Goal: Task Accomplishment & Management: Use online tool/utility

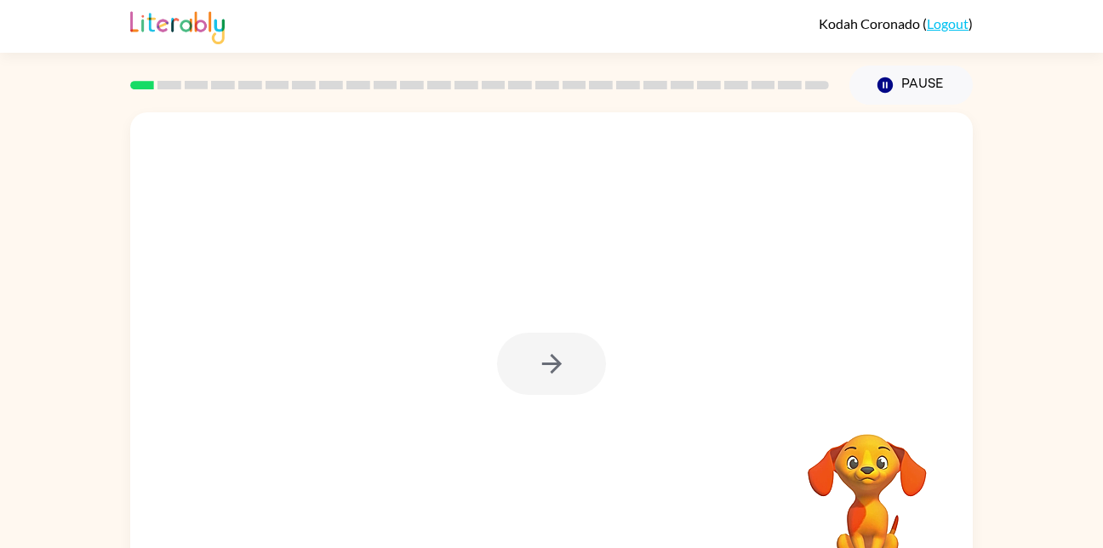
click at [512, 375] on div at bounding box center [551, 364] width 109 height 62
click at [522, 352] on div at bounding box center [551, 364] width 109 height 62
click at [510, 436] on div at bounding box center [551, 355] width 843 height 486
click at [529, 357] on button "button" at bounding box center [551, 364] width 109 height 62
click at [526, 358] on div at bounding box center [551, 355] width 843 height 486
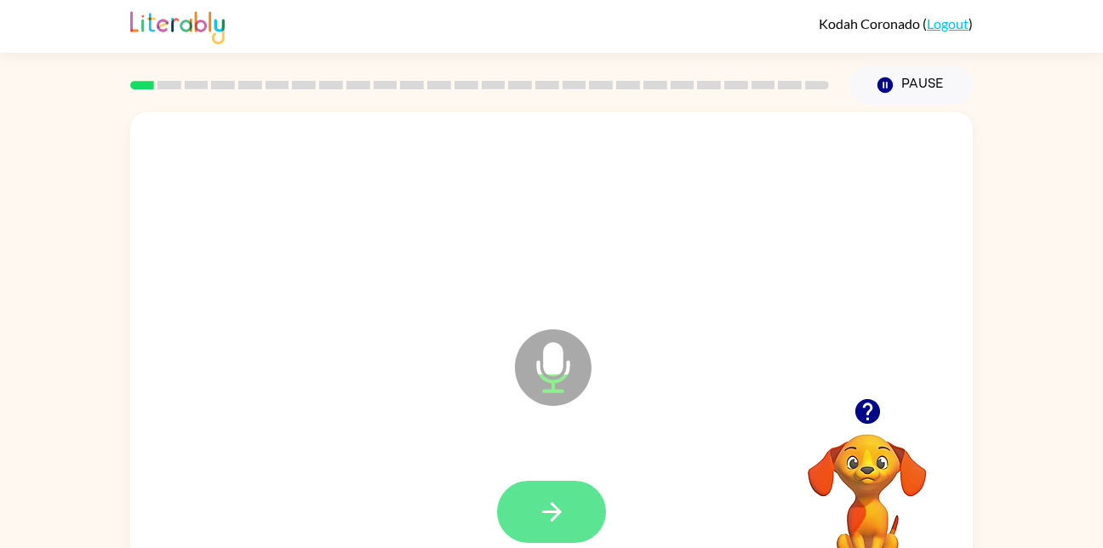
click at [547, 514] on icon "button" at bounding box center [552, 512] width 30 height 30
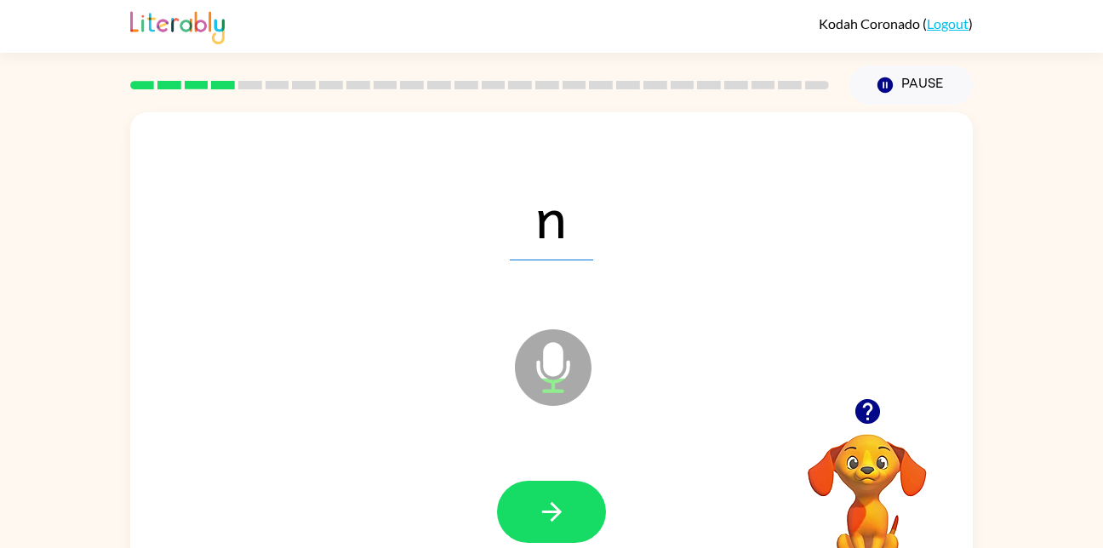
click at [548, 472] on div at bounding box center [551, 513] width 809 height 140
click at [547, 528] on button "button" at bounding box center [551, 512] width 109 height 62
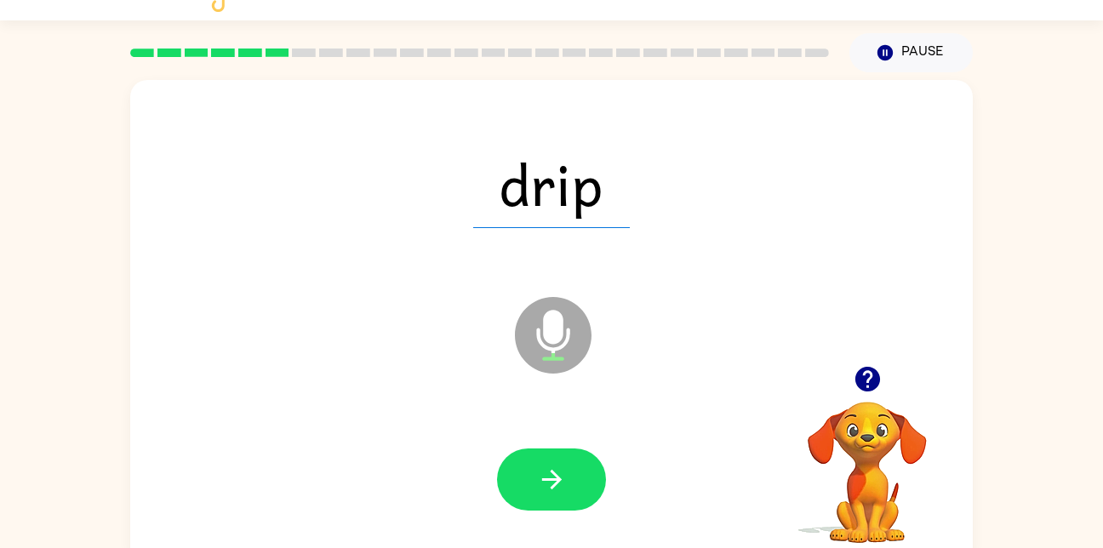
scroll to position [50, 0]
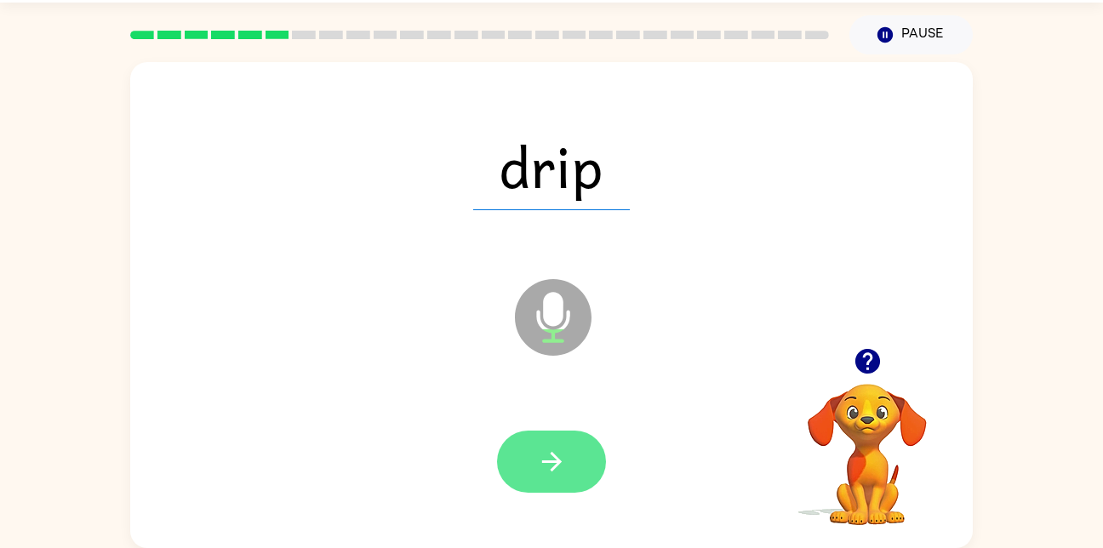
click at [556, 475] on icon "button" at bounding box center [552, 462] width 30 height 30
click at [588, 478] on button "button" at bounding box center [551, 462] width 109 height 62
click at [594, 458] on button "button" at bounding box center [551, 462] width 109 height 62
click at [572, 491] on button "button" at bounding box center [551, 462] width 109 height 62
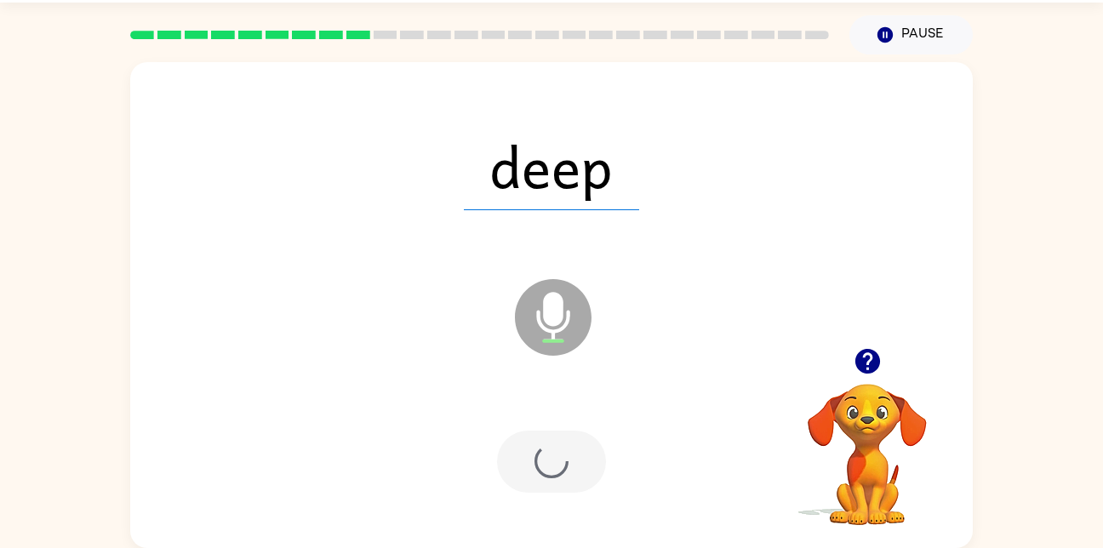
click at [591, 444] on div at bounding box center [551, 462] width 109 height 62
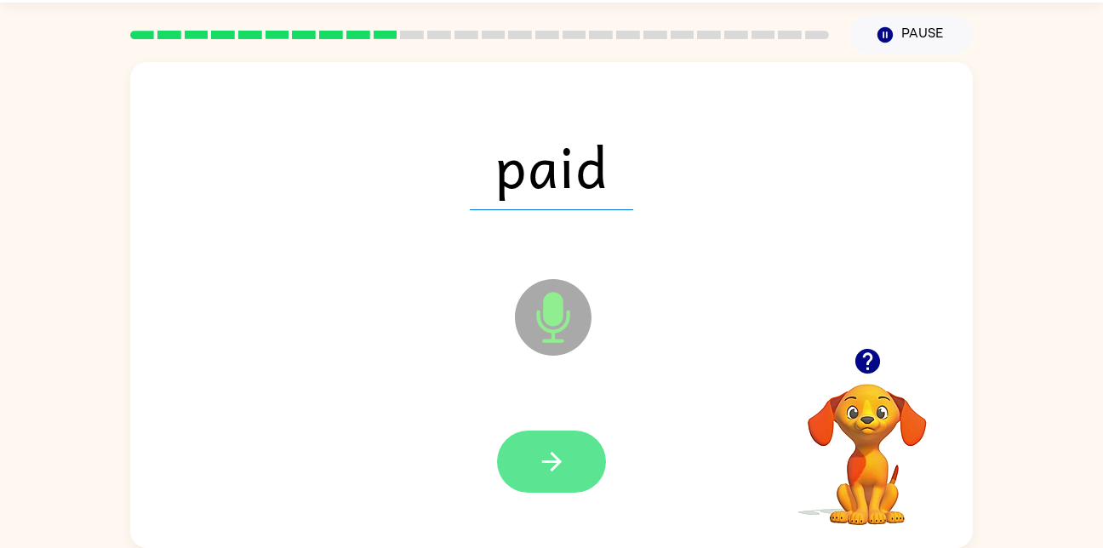
click at [578, 472] on button "button" at bounding box center [551, 462] width 109 height 62
click at [574, 450] on button "button" at bounding box center [551, 462] width 109 height 62
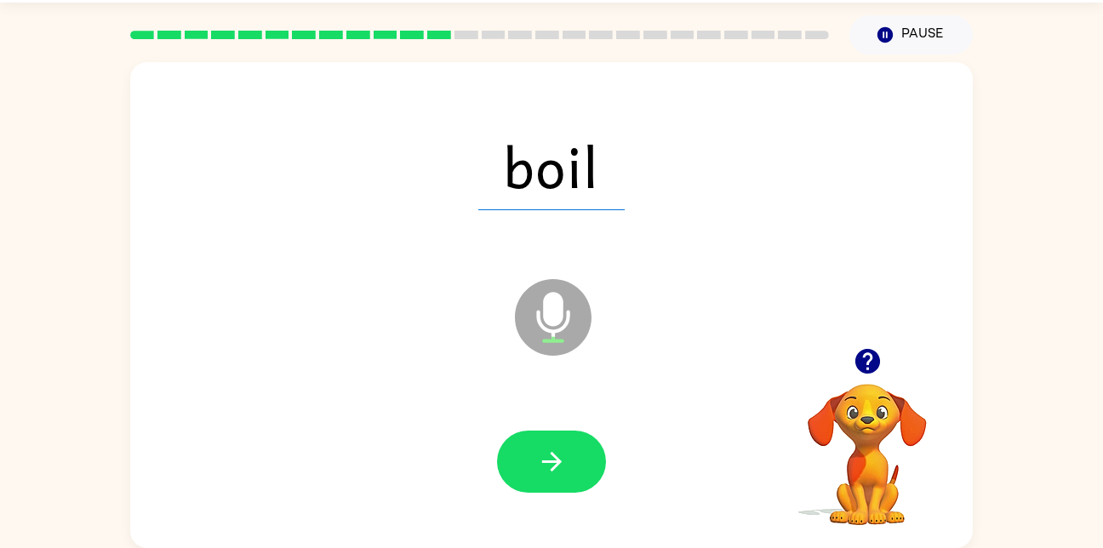
click at [557, 418] on div at bounding box center [551, 462] width 809 height 140
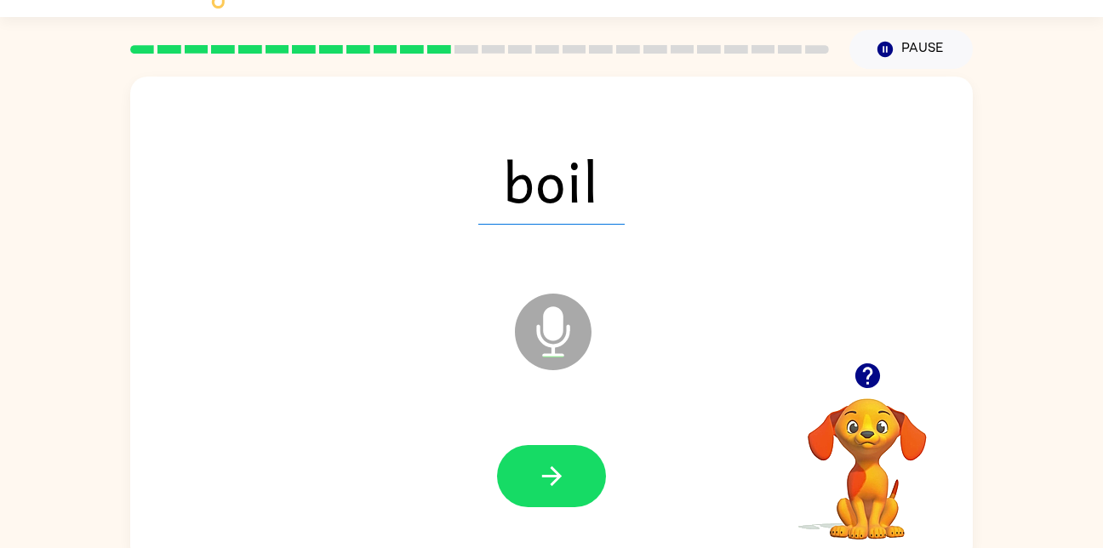
scroll to position [0, 0]
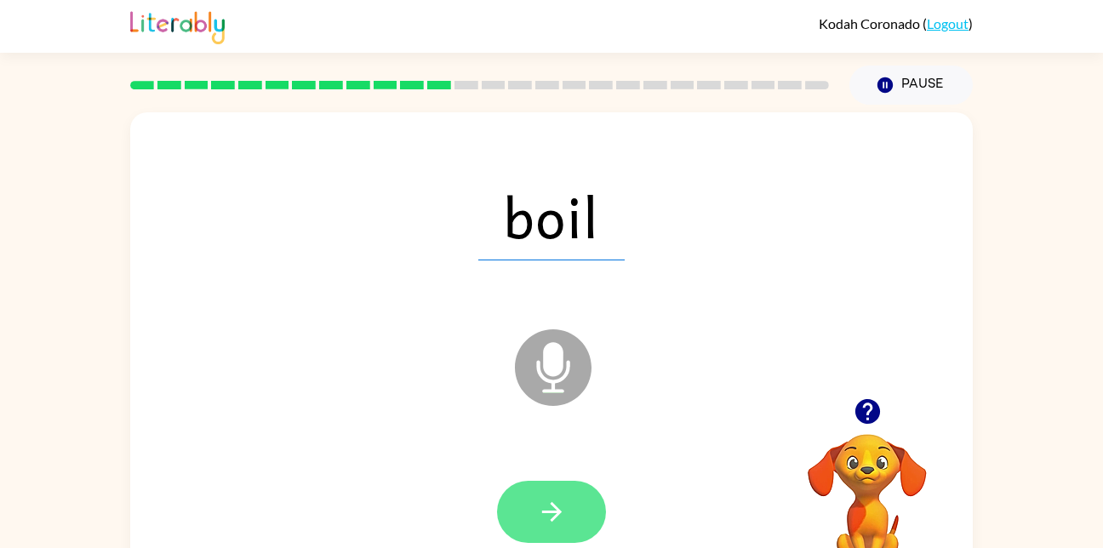
click at [561, 487] on button "button" at bounding box center [551, 512] width 109 height 62
click at [570, 533] on div at bounding box center [551, 512] width 109 height 62
click at [574, 526] on button "button" at bounding box center [551, 512] width 109 height 62
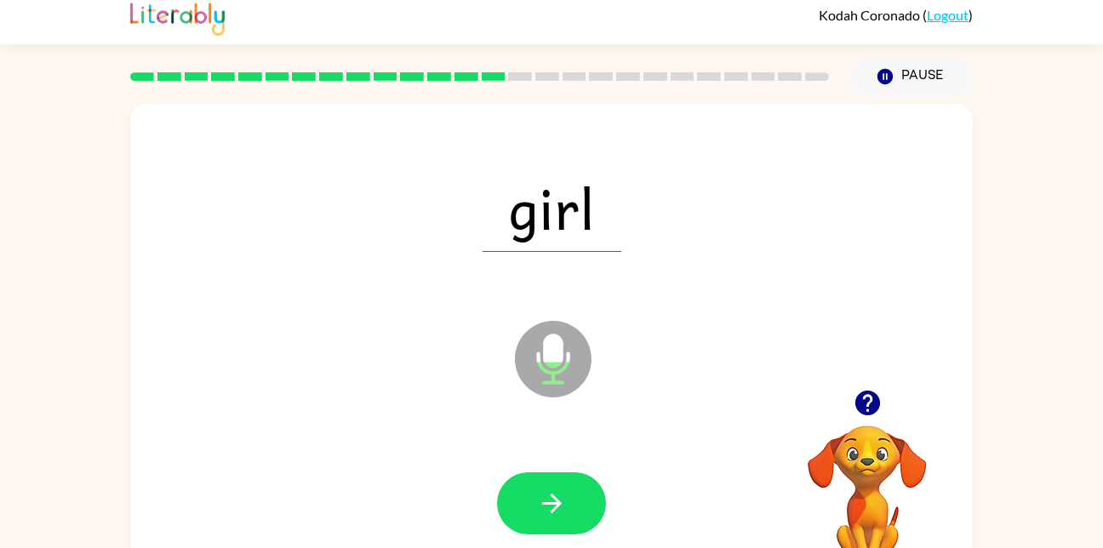
scroll to position [28, 0]
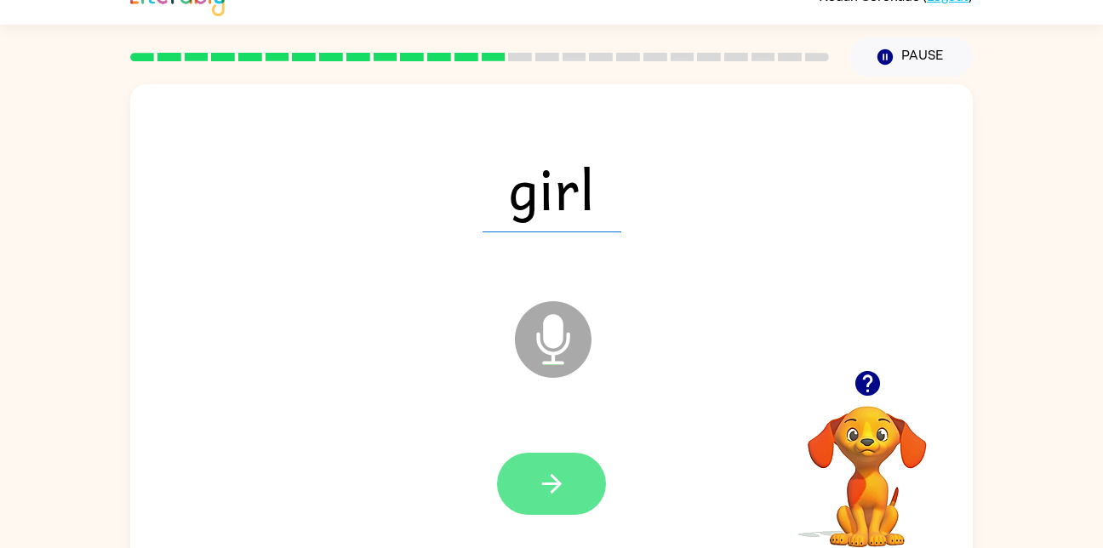
click at [540, 507] on button "button" at bounding box center [551, 484] width 109 height 62
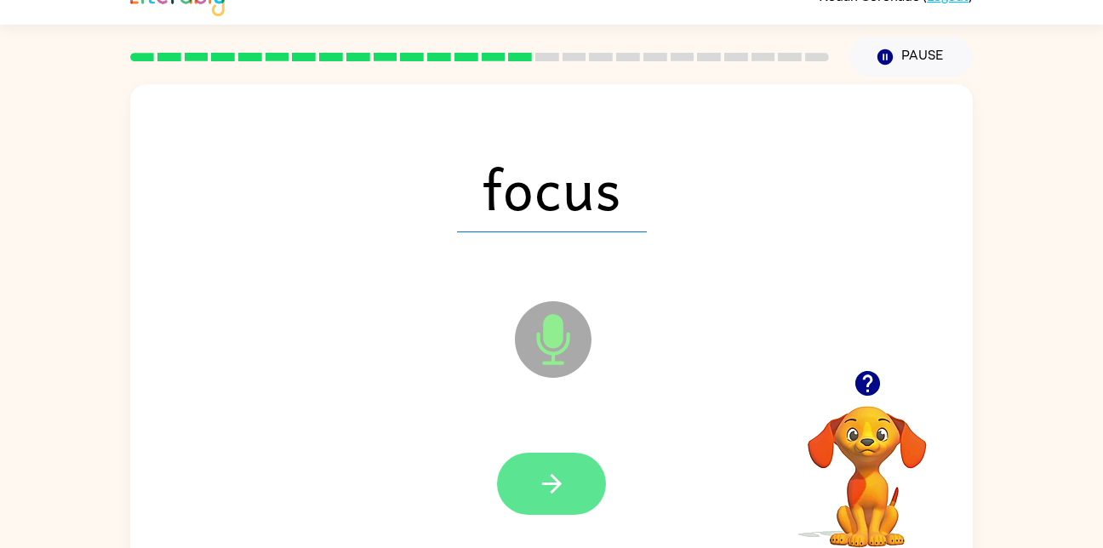
click at [553, 487] on icon "button" at bounding box center [552, 484] width 30 height 30
click at [541, 485] on icon "button" at bounding box center [552, 484] width 30 height 30
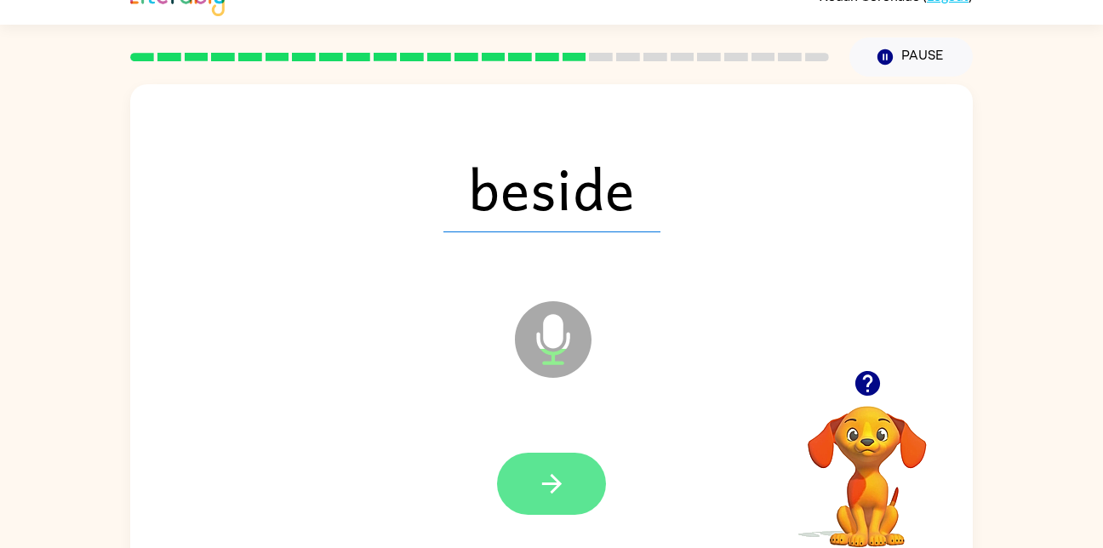
click at [583, 508] on button "button" at bounding box center [551, 484] width 109 height 62
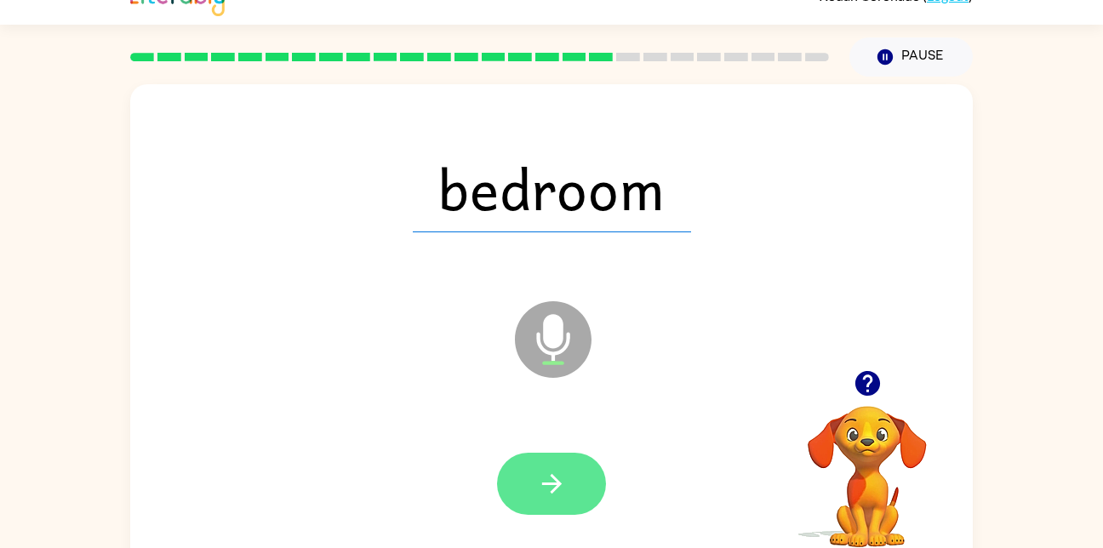
click at [559, 472] on icon "button" at bounding box center [552, 484] width 30 height 30
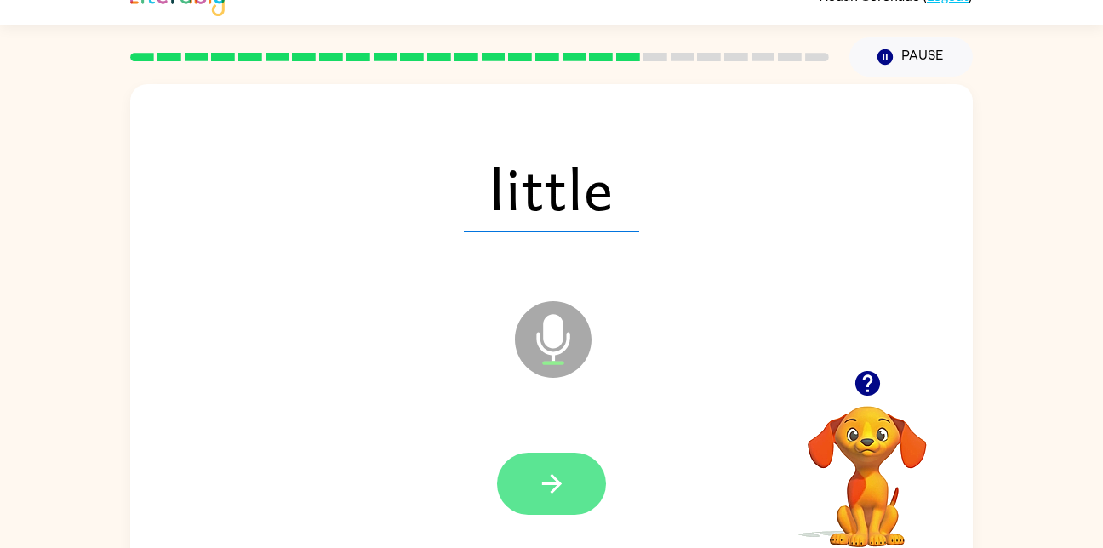
click at [586, 455] on button "button" at bounding box center [551, 484] width 109 height 62
click at [581, 510] on div at bounding box center [551, 484] width 109 height 62
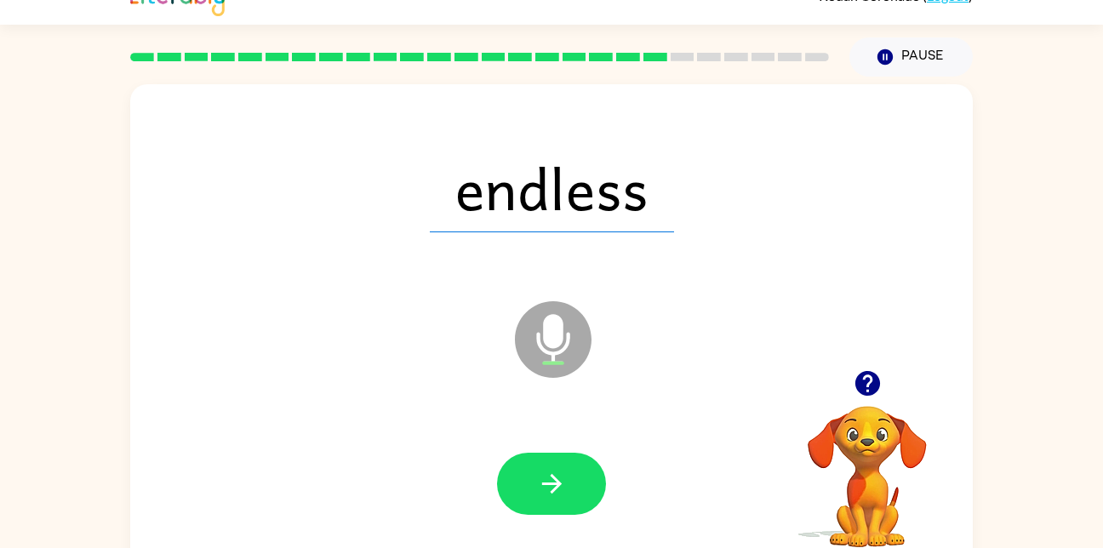
click at [602, 458] on div at bounding box center [551, 484] width 109 height 62
click at [582, 504] on button "button" at bounding box center [551, 484] width 109 height 62
click at [586, 511] on div at bounding box center [551, 484] width 109 height 62
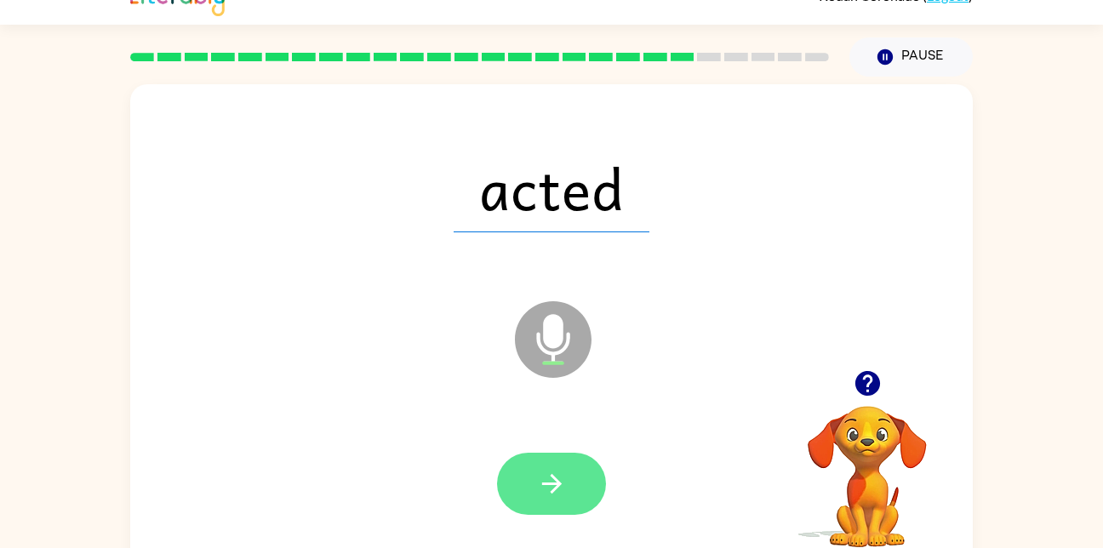
click at [581, 479] on button "button" at bounding box center [551, 484] width 109 height 62
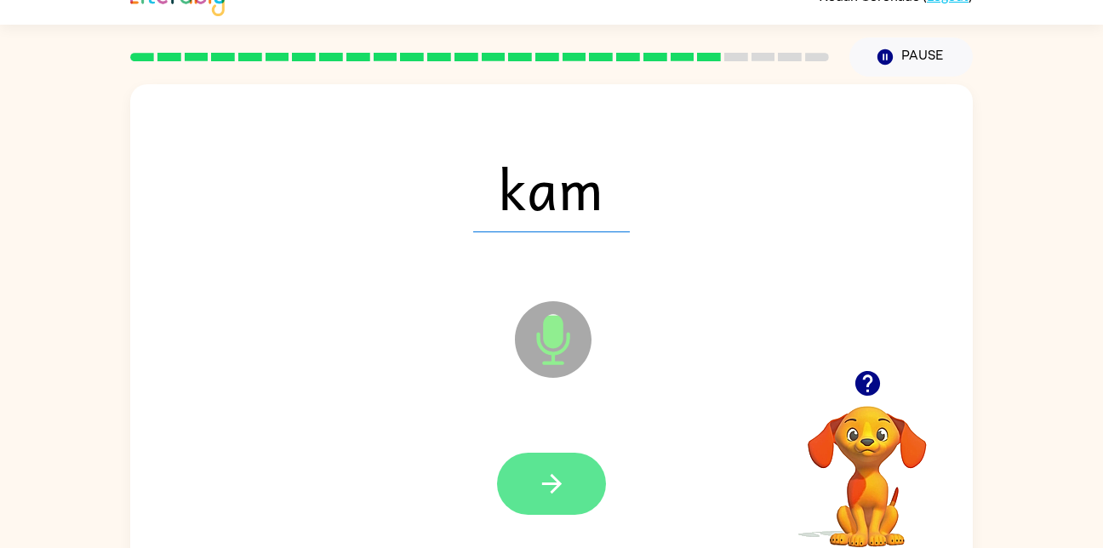
click at [559, 483] on icon "button" at bounding box center [551, 484] width 20 height 20
click at [587, 458] on button "button" at bounding box center [551, 484] width 109 height 62
click at [579, 470] on button "button" at bounding box center [551, 484] width 109 height 62
click at [548, 461] on button "button" at bounding box center [551, 484] width 109 height 62
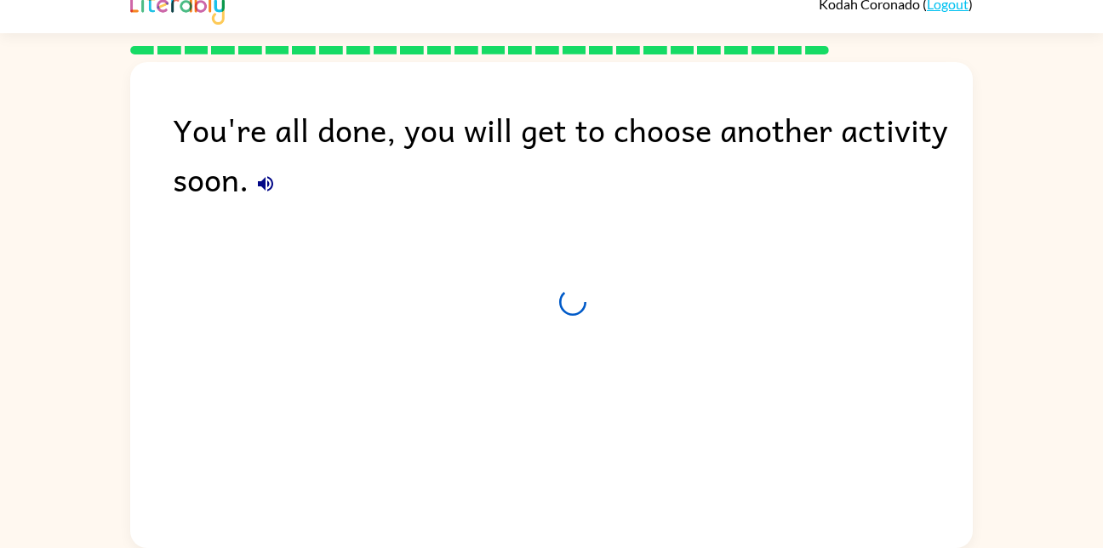
scroll to position [20, 0]
